Goal: Find specific page/section: Find specific page/section

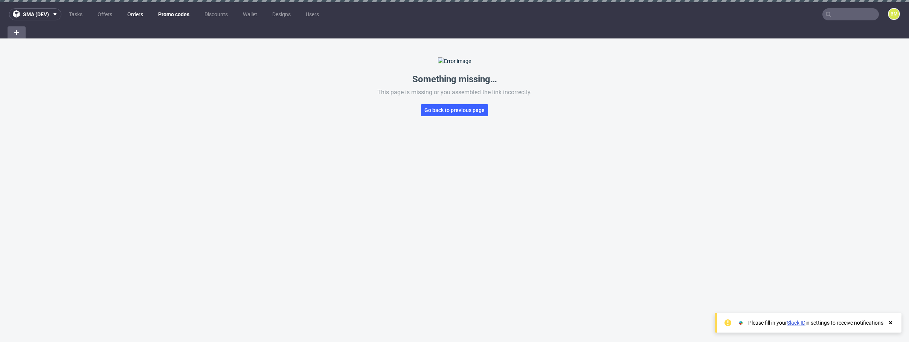
click at [141, 16] on link "Orders" at bounding box center [135, 14] width 25 height 12
click at [180, 14] on link "Promo codes" at bounding box center [174, 14] width 40 height 12
click at [469, 113] on span "Go back to previous page" at bounding box center [455, 109] width 60 height 5
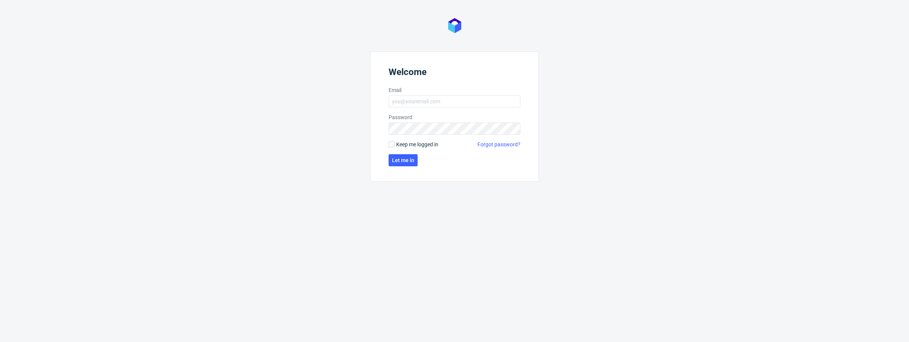
click at [410, 95] on form "Welcome Email Password Keep me logged in Forgot password? Let me in" at bounding box center [454, 116] width 169 height 130
click at [410, 102] on input "Email" at bounding box center [455, 101] width 132 height 12
type input "[PERSON_NAME][EMAIL_ADDRESS][PERSON_NAME][DOMAIN_NAME]"
click at [410, 160] on span "Let me in" at bounding box center [403, 159] width 22 height 5
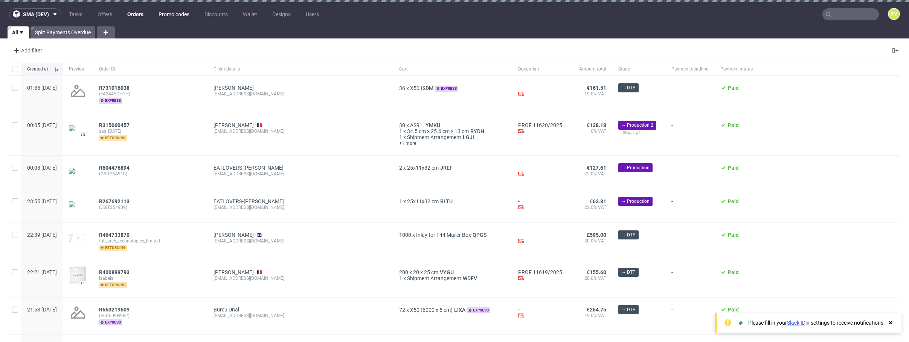
click at [174, 15] on link "Promo codes" at bounding box center [174, 14] width 40 height 12
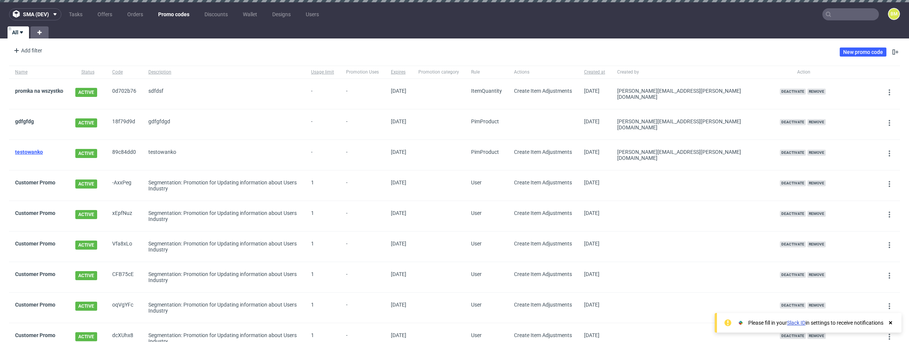
click at [32, 149] on link "testowanko" at bounding box center [29, 152] width 28 height 6
click at [27, 118] on link "gdfgfdg" at bounding box center [24, 121] width 19 height 6
